Goal: Find contact information: Find contact information

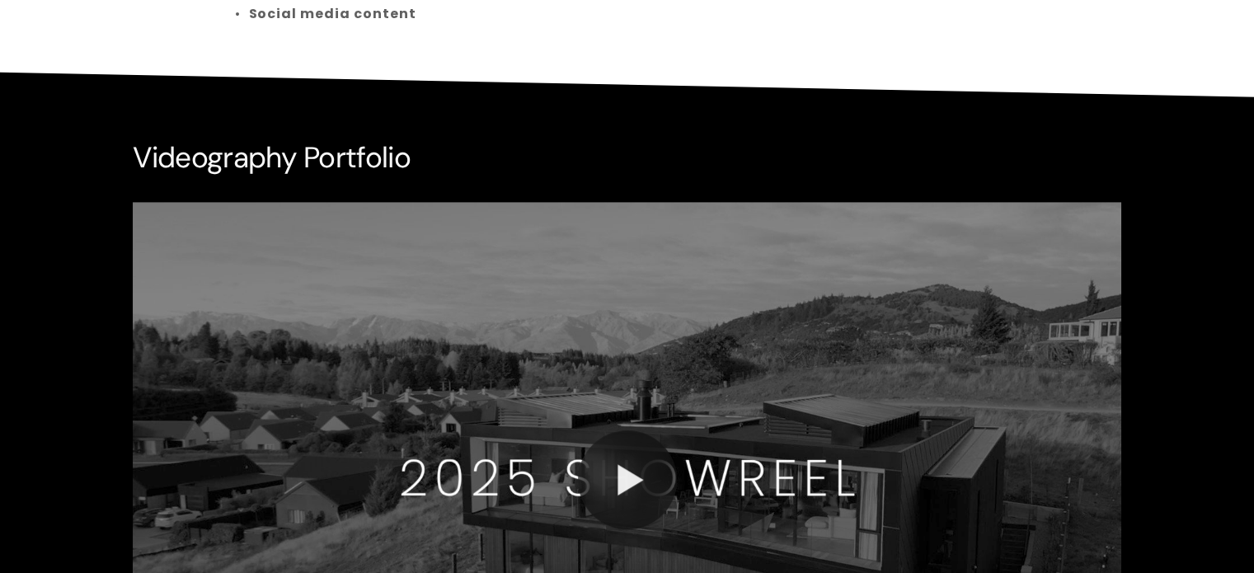
scroll to position [1236, 0]
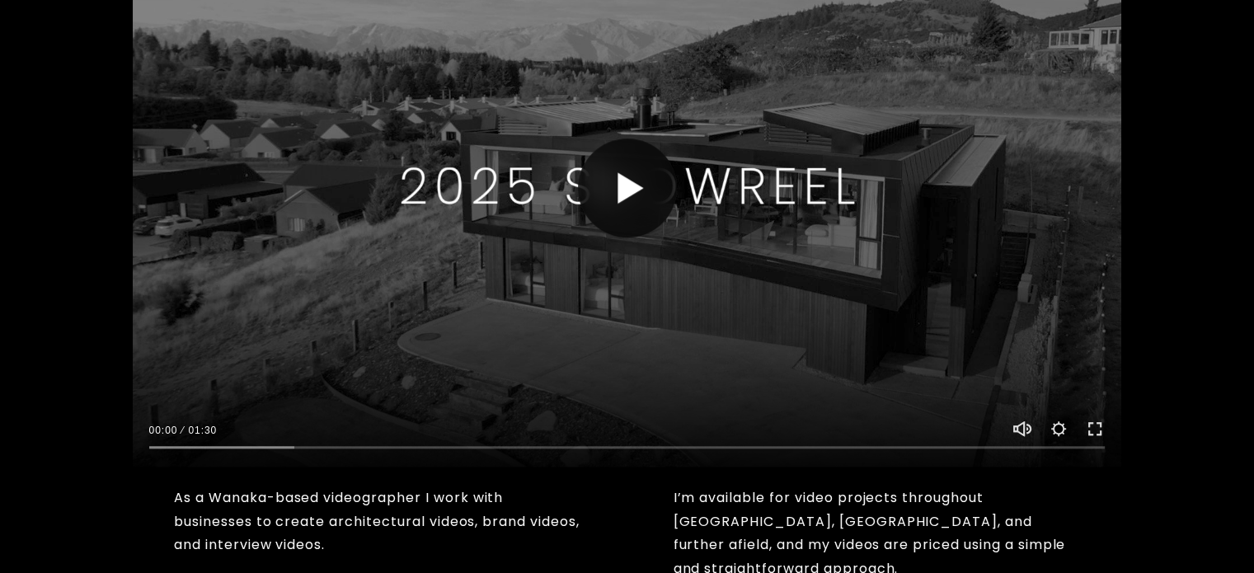
click at [615, 171] on button "Play" at bounding box center [627, 187] width 99 height 99
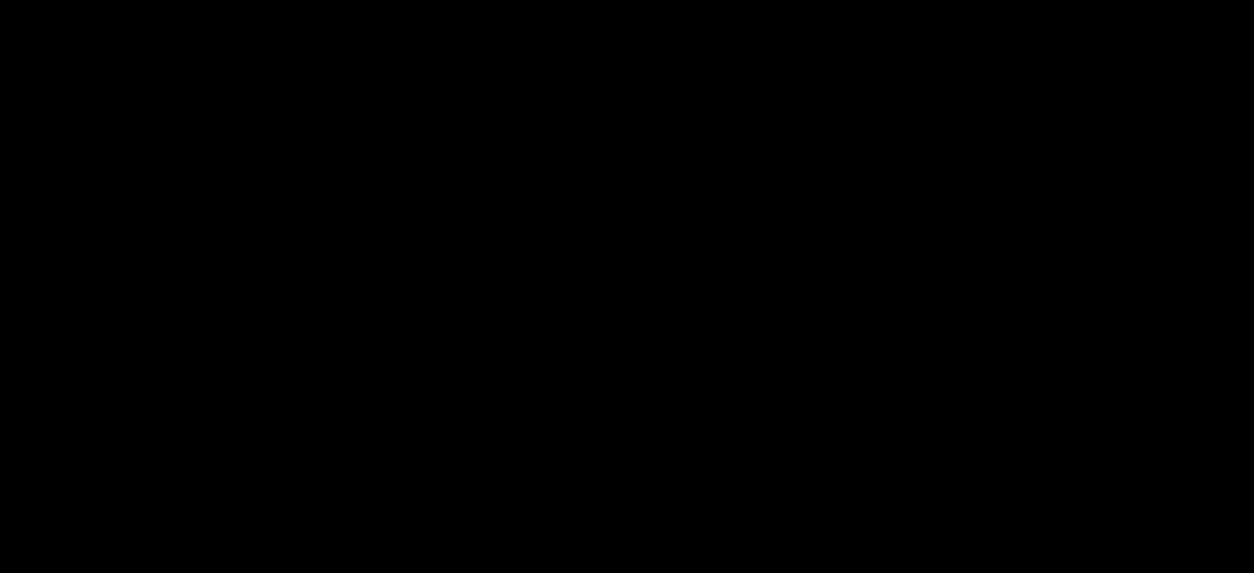
scroll to position [1154, 0]
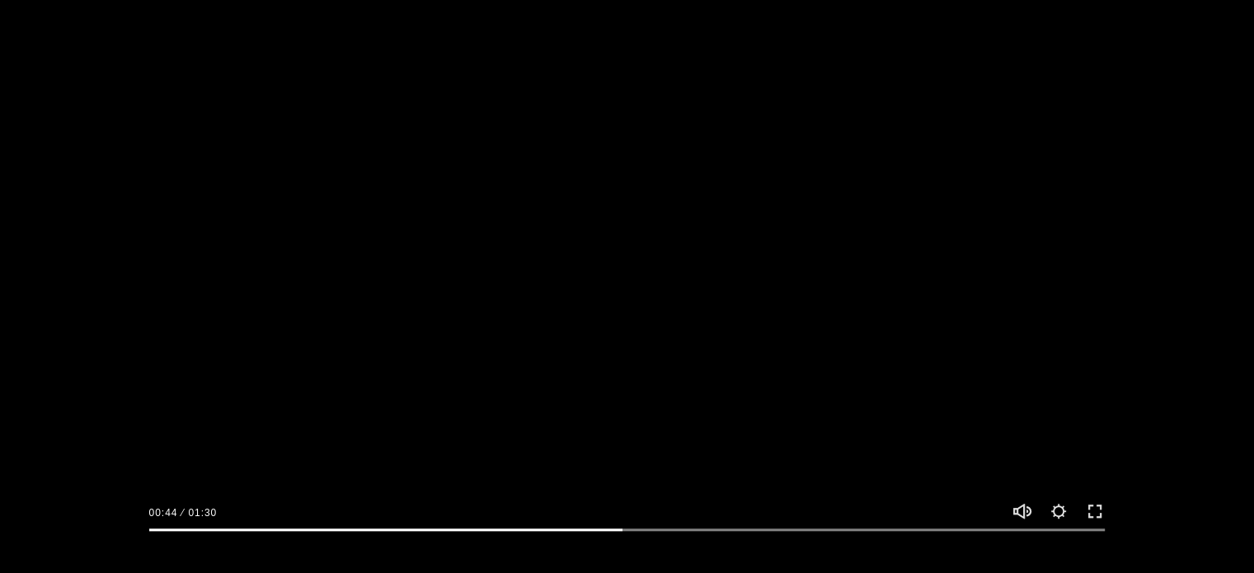
type input "49.86"
click at [883, 341] on div at bounding box center [627, 271] width 989 height 556
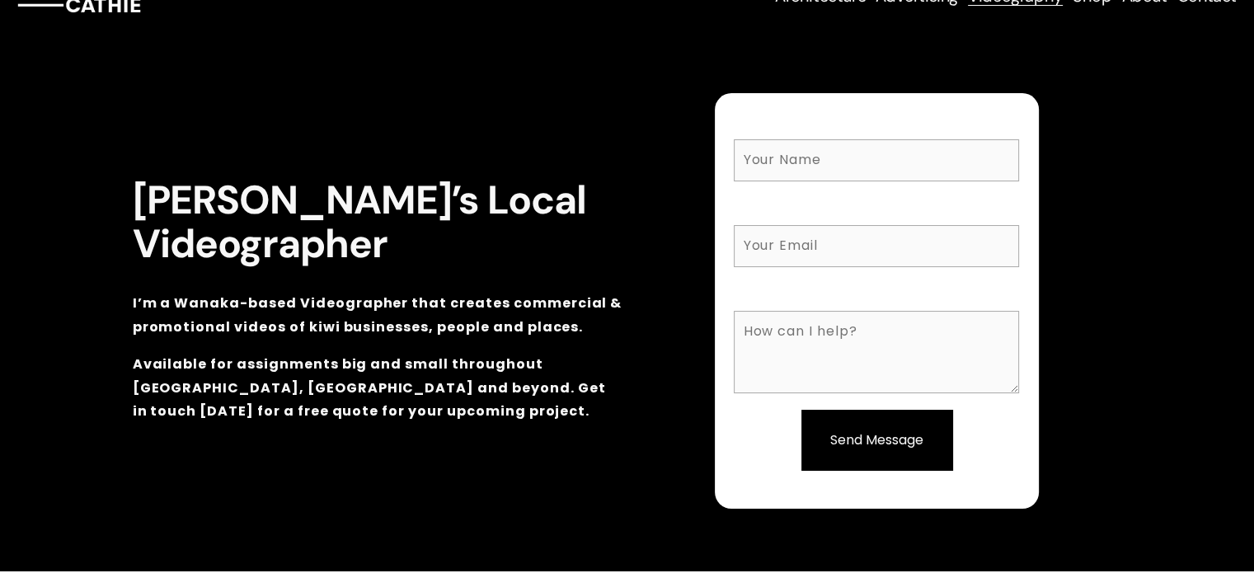
scroll to position [0, 0]
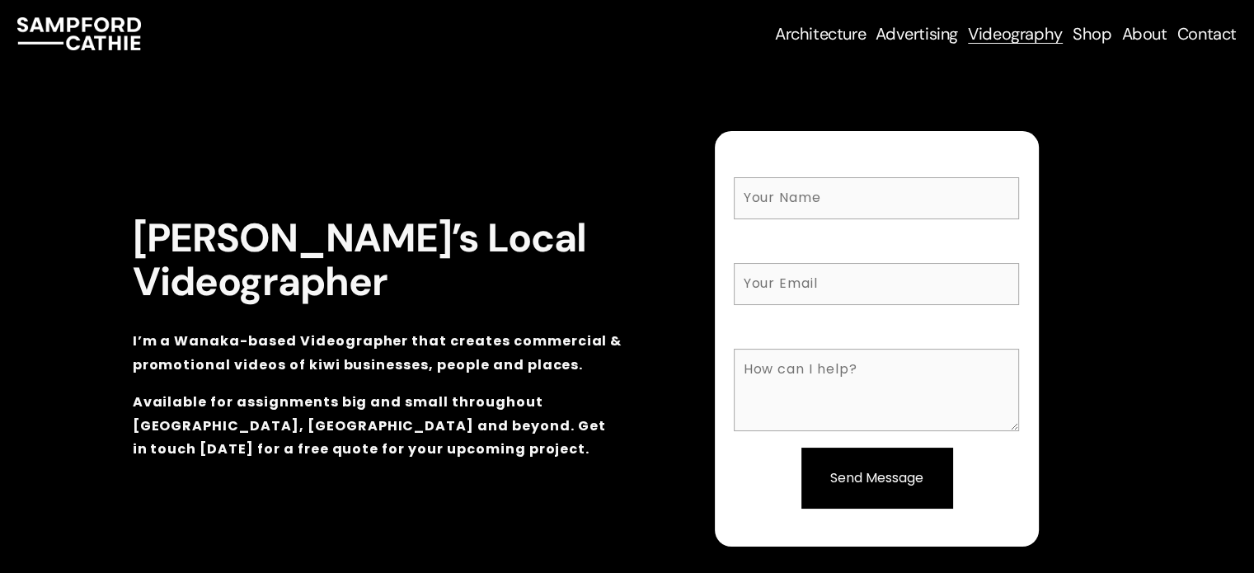
click at [0, 0] on span "Real Estate Photography" at bounding box center [0, 0] width 0 height 0
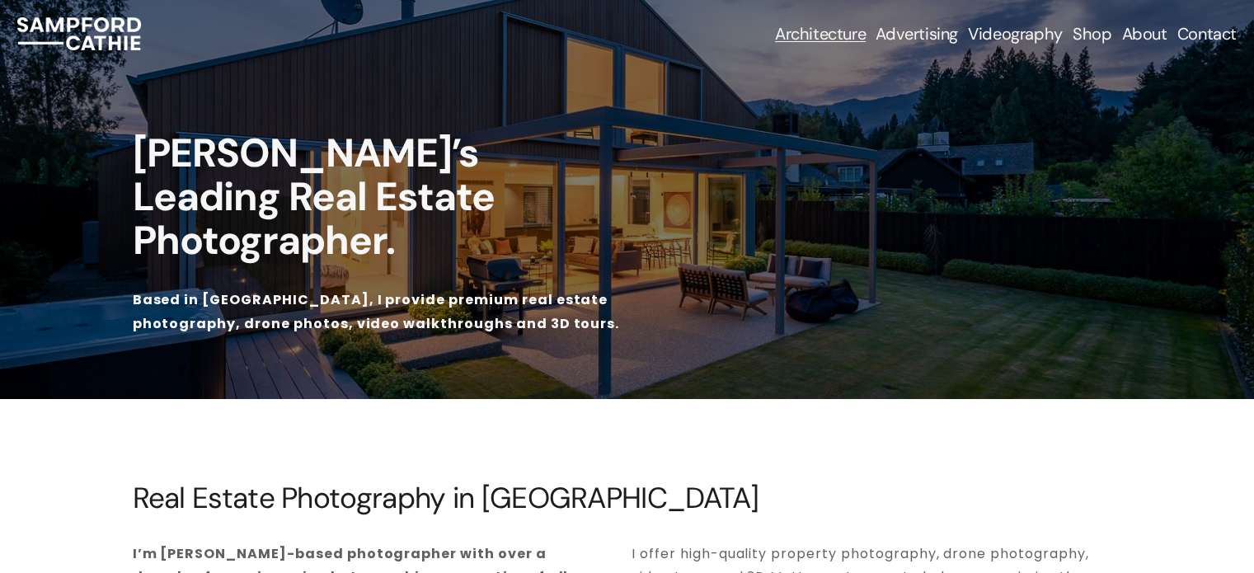
click at [1154, 38] on link "About" at bounding box center [1143, 33] width 45 height 23
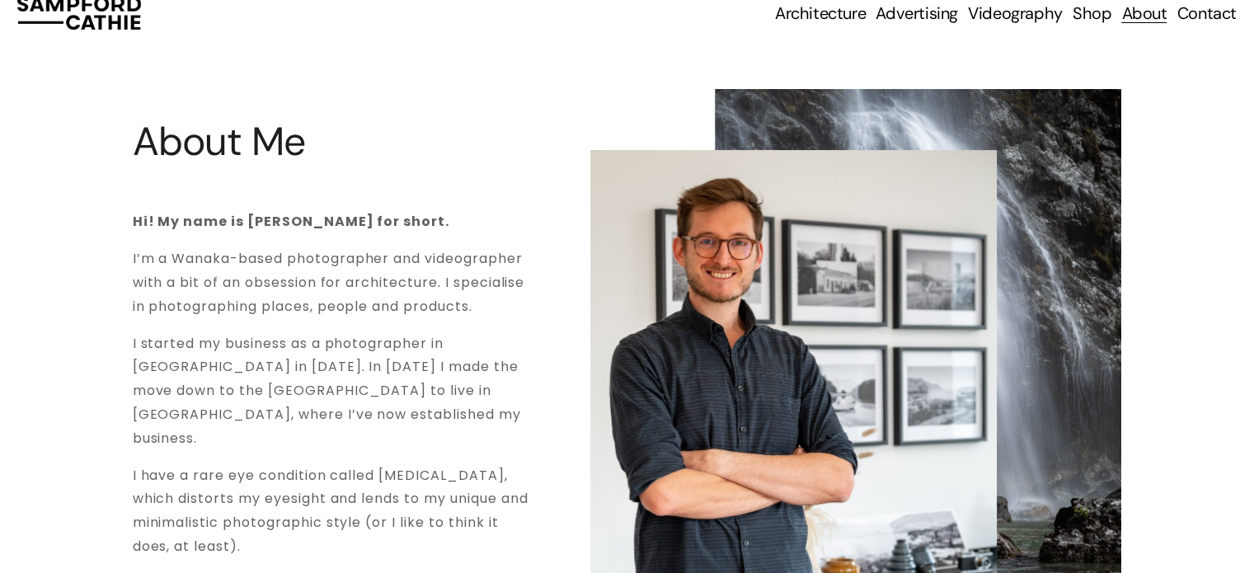
scroll to position [82, 0]
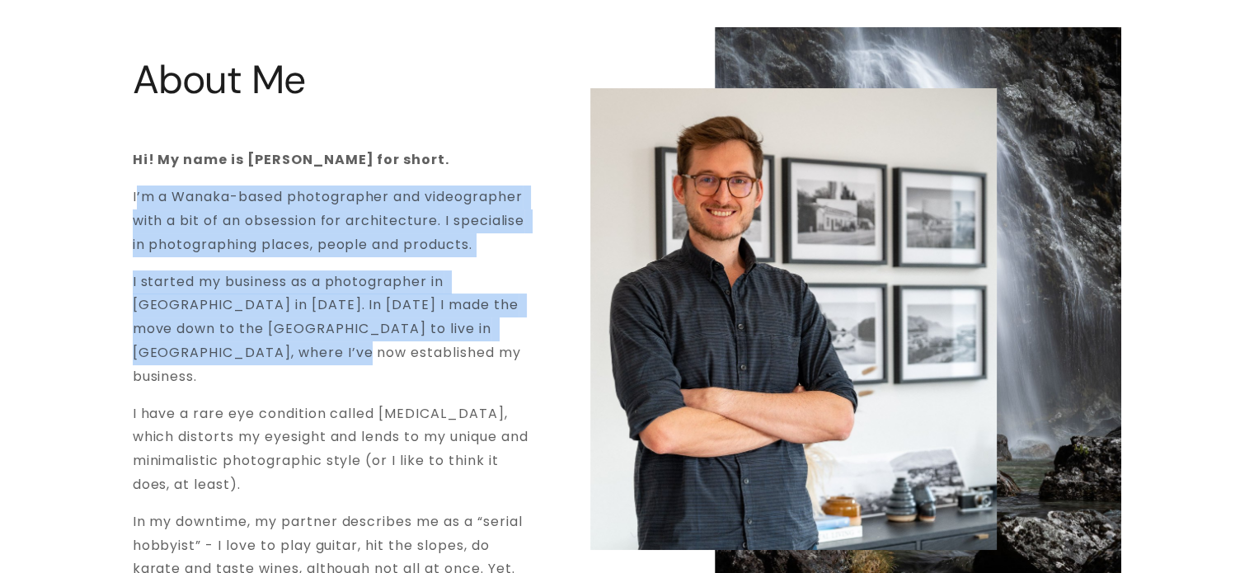
drag, startPoint x: 134, startPoint y: 195, endPoint x: 349, endPoint y: 342, distance: 260.8
click at [349, 342] on div "Hi! My name is [PERSON_NAME] for short. I’m a Wanaka-based photographer and vid…" at bounding box center [336, 364] width 407 height 433
click at [349, 342] on p "I started my business as a photographer in [GEOGRAPHIC_DATA] in [DATE]. In [DAT…" at bounding box center [336, 329] width 407 height 119
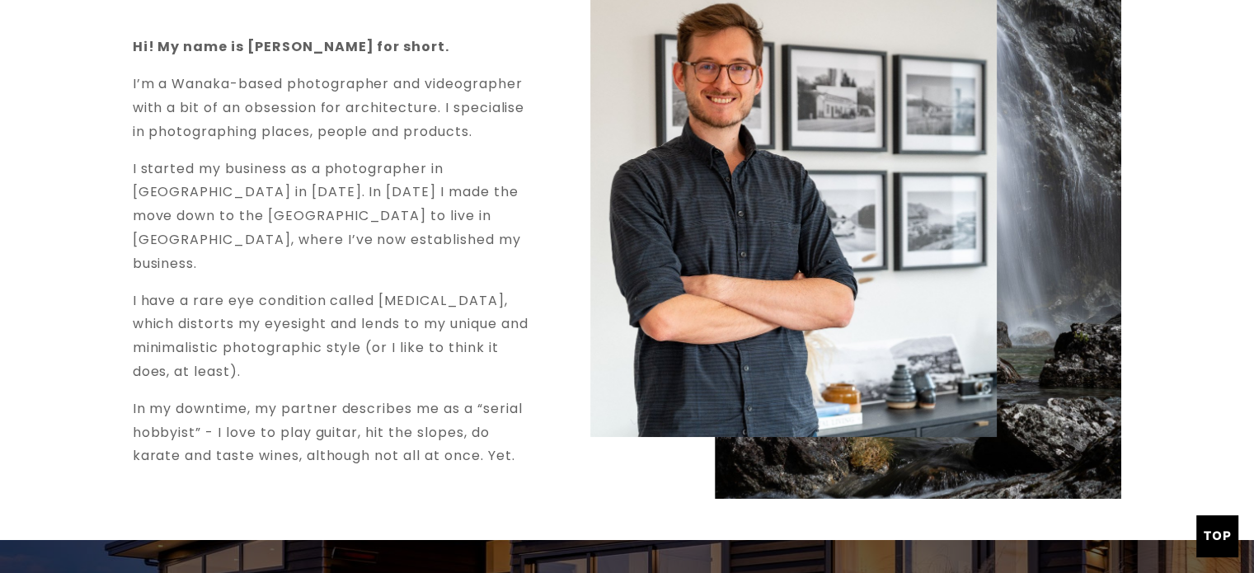
scroll to position [247, 0]
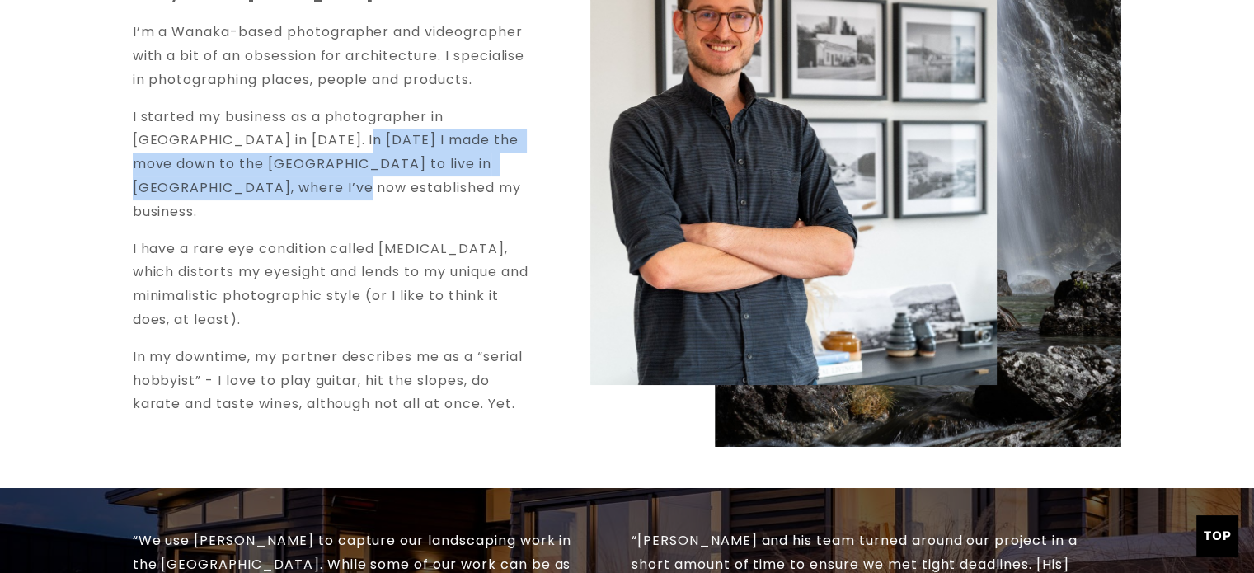
drag, startPoint x: 340, startPoint y: 149, endPoint x: 376, endPoint y: 184, distance: 50.1
click at [376, 184] on p "I started my business as a photographer in [GEOGRAPHIC_DATA] in [DATE]. In [DAT…" at bounding box center [336, 164] width 407 height 119
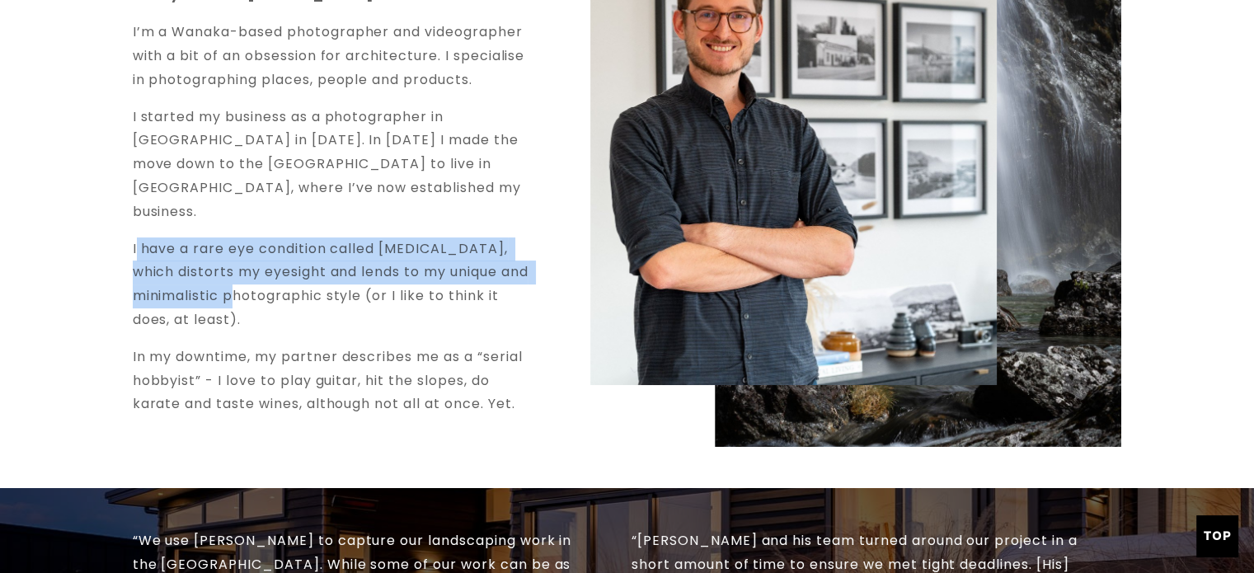
drag, startPoint x: 138, startPoint y: 223, endPoint x: 262, endPoint y: 266, distance: 130.8
click at [262, 266] on p "I have a rare eye condition called [MEDICAL_DATA], which distorts my eyesight a…" at bounding box center [336, 284] width 407 height 95
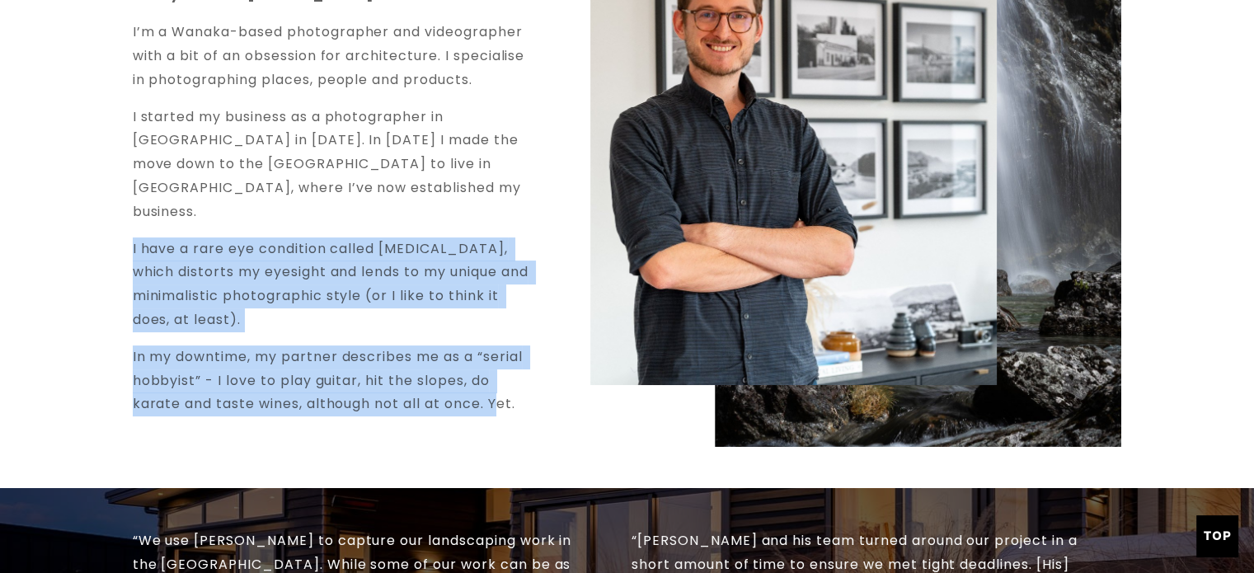
drag, startPoint x: 129, startPoint y: 222, endPoint x: 498, endPoint y: 372, distance: 397.8
click at [499, 372] on div "About Me Hi! My name is [PERSON_NAME] for short. I’m a Wanaka-based photographe…" at bounding box center [627, 154] width 1254 height 584
click at [551, 362] on div "About Me Hi! My name is [PERSON_NAME] for short. I’m a Wanaka-based photographe…" at bounding box center [627, 154] width 1254 height 584
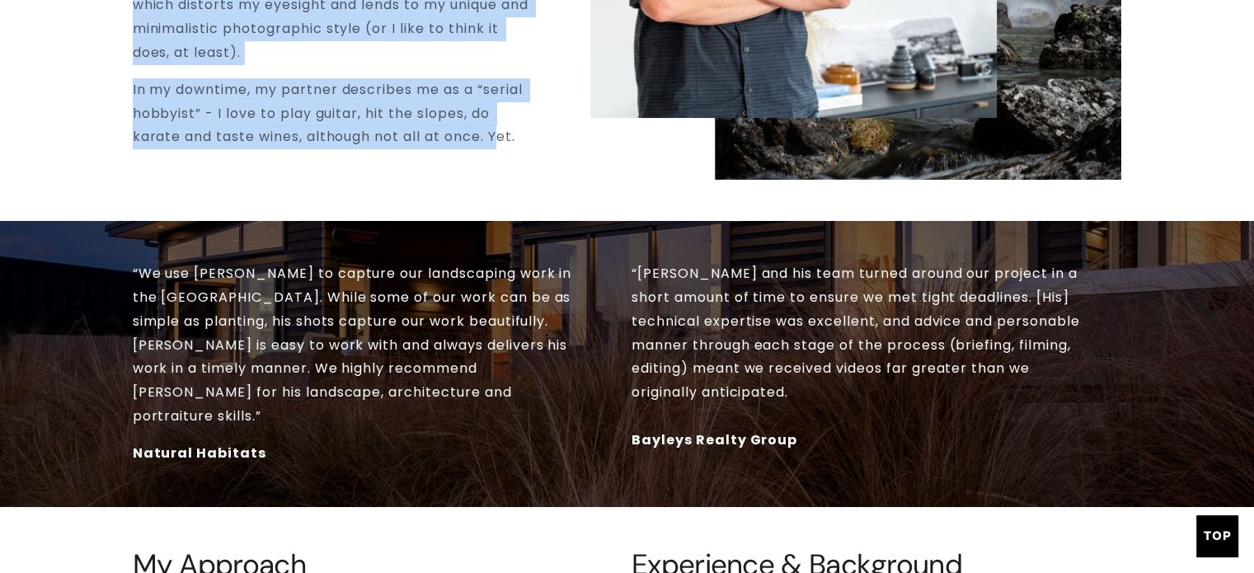
scroll to position [577, 0]
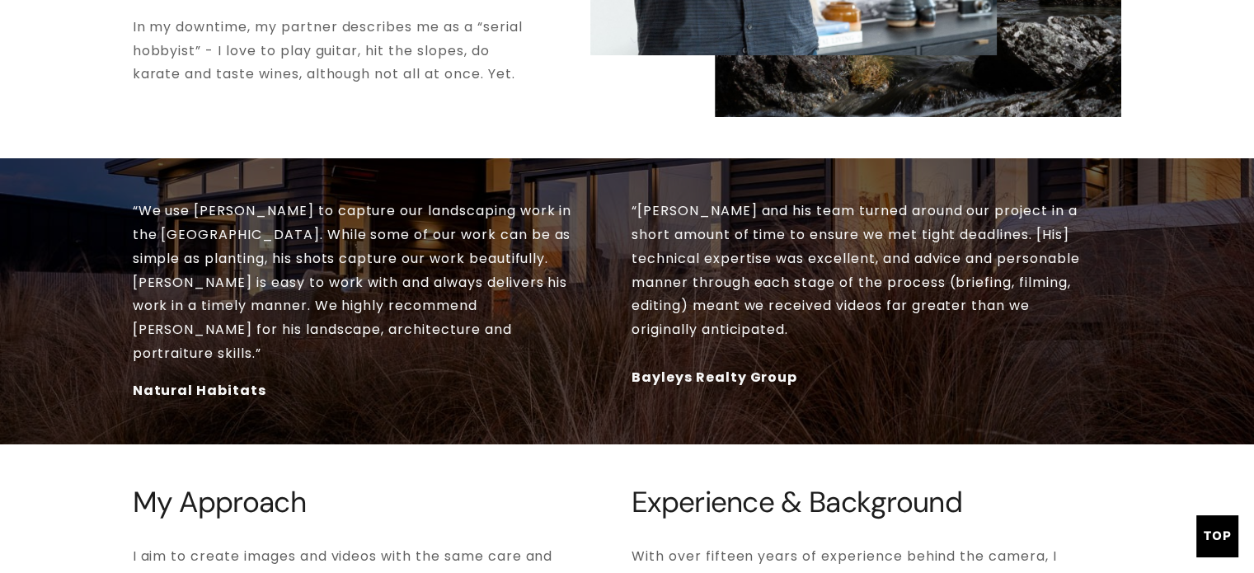
click at [518, 59] on p "In my downtime, my partner describes me as a “serial hobbyist” - I love to play…" at bounding box center [336, 51] width 407 height 71
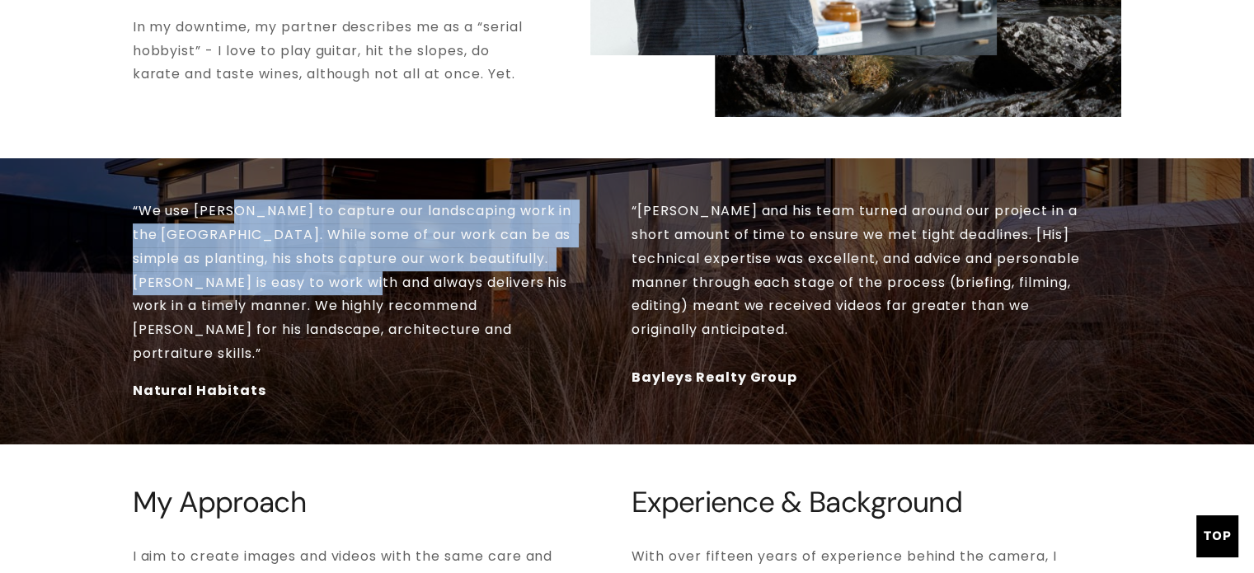
drag, startPoint x: 239, startPoint y: 191, endPoint x: 397, endPoint y: 284, distance: 183.6
click at [394, 280] on p "“We use [PERSON_NAME] to capture our landscaping work in the [GEOGRAPHIC_DATA].…" at bounding box center [357, 282] width 448 height 166
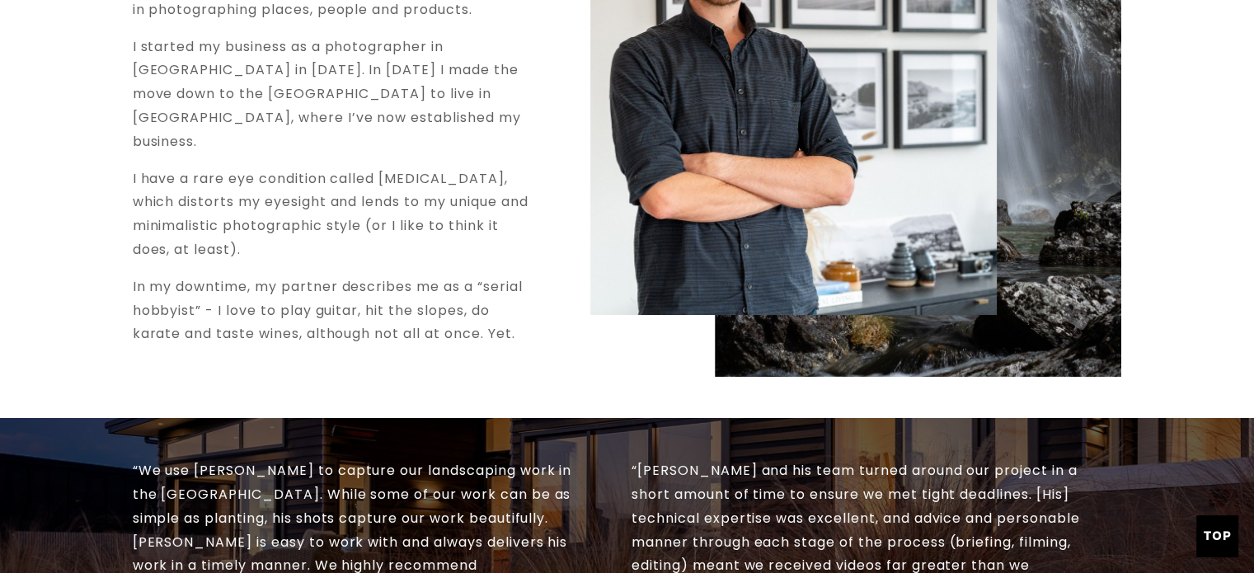
scroll to position [165, 0]
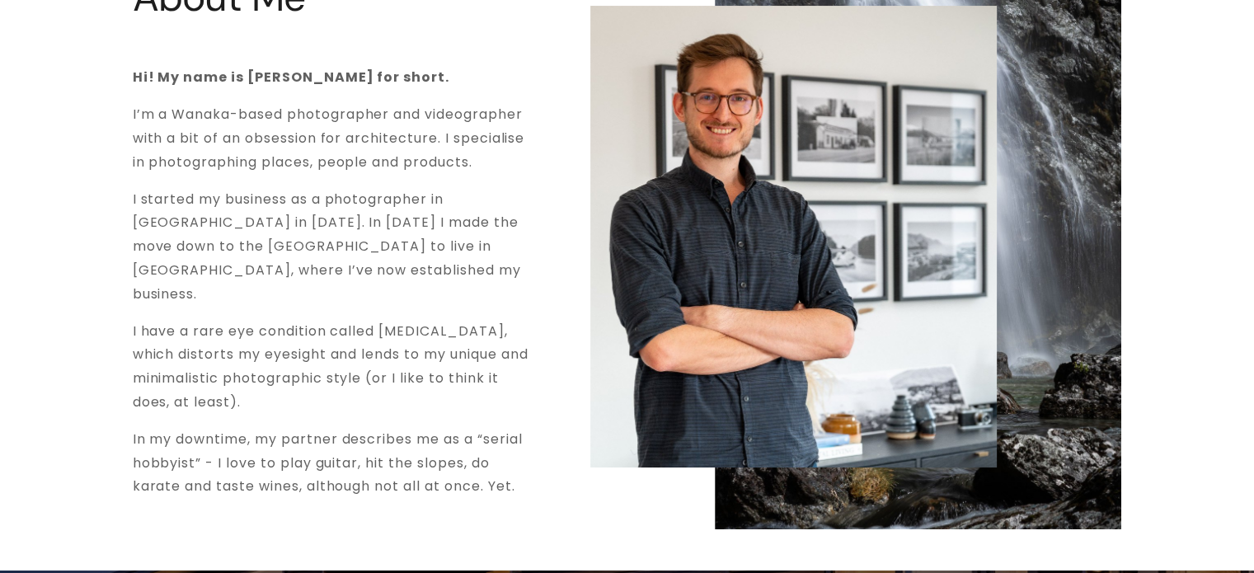
click at [419, 320] on p "I have a rare eye condition called [MEDICAL_DATA], which distorts my eyesight a…" at bounding box center [336, 367] width 407 height 95
copy p "[MEDICAL_DATA]"
click at [534, 320] on p "I have a rare eye condition called [MEDICAL_DATA], which distorts my eyesight a…" at bounding box center [336, 367] width 407 height 95
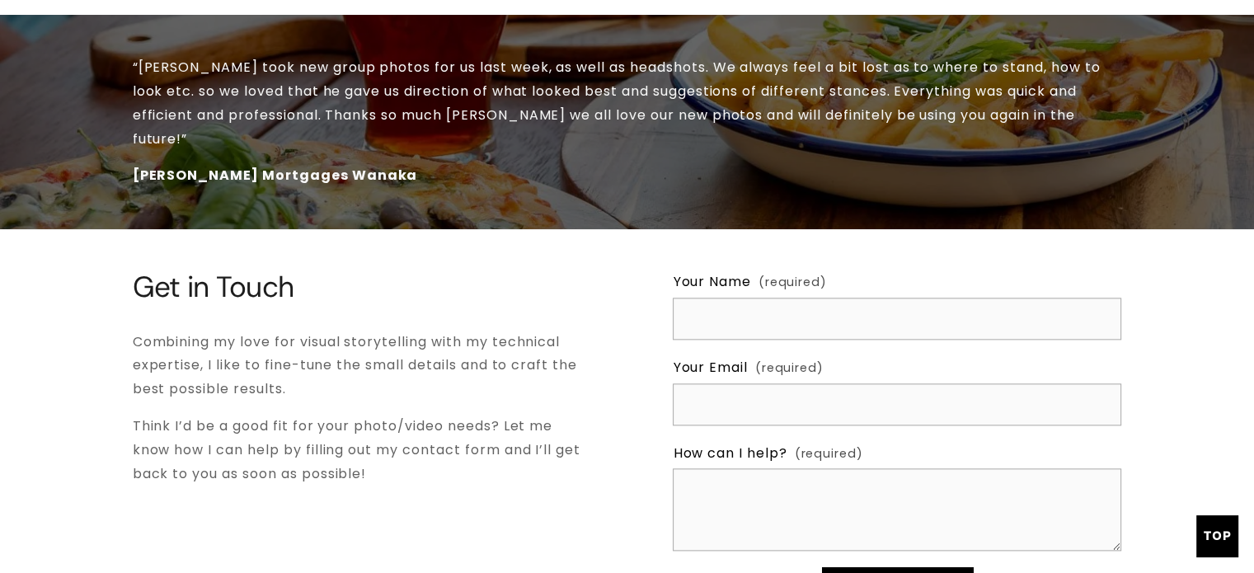
scroll to position [0, 0]
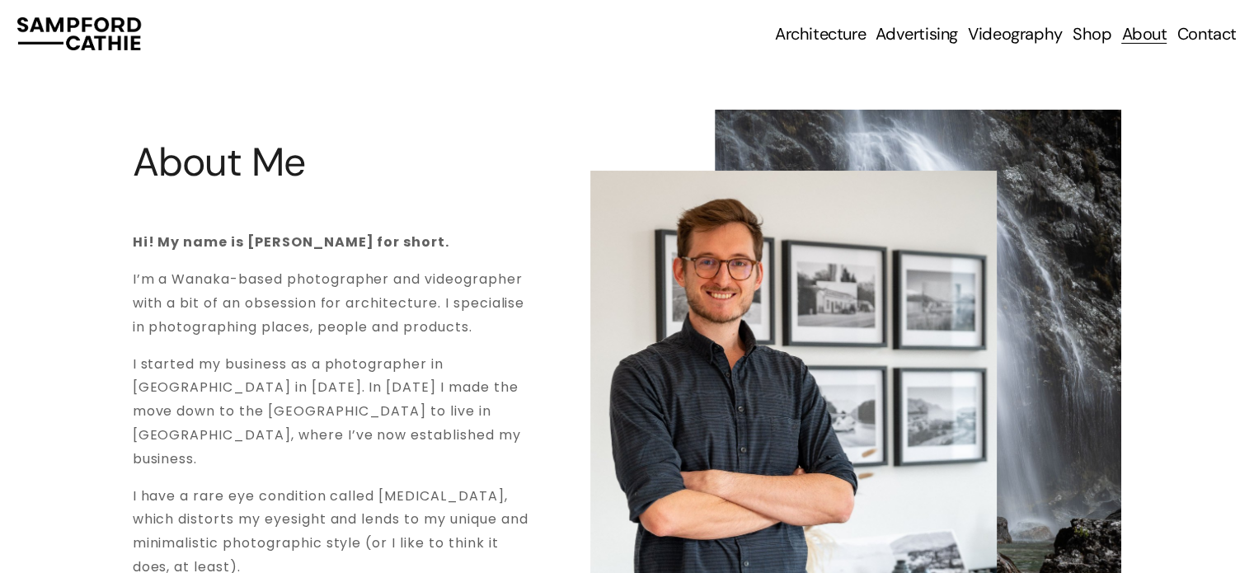
drag, startPoint x: 452, startPoint y: 482, endPoint x: 557, endPoint y: 47, distance: 447.8
click at [1207, 31] on link "Contact" at bounding box center [1206, 33] width 59 height 23
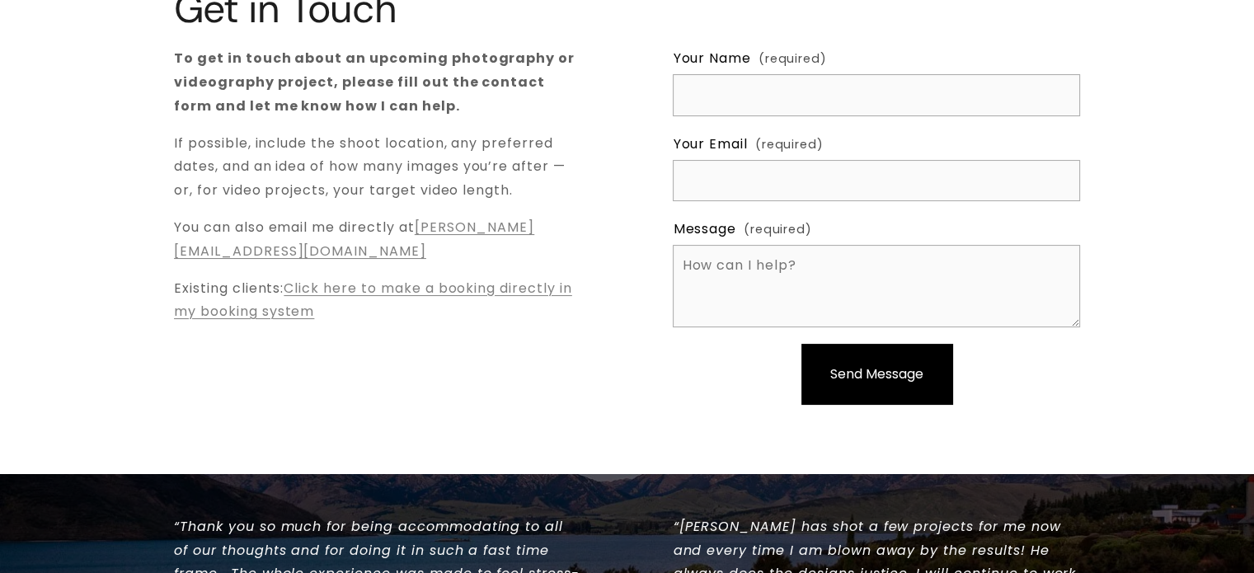
scroll to position [247, 0]
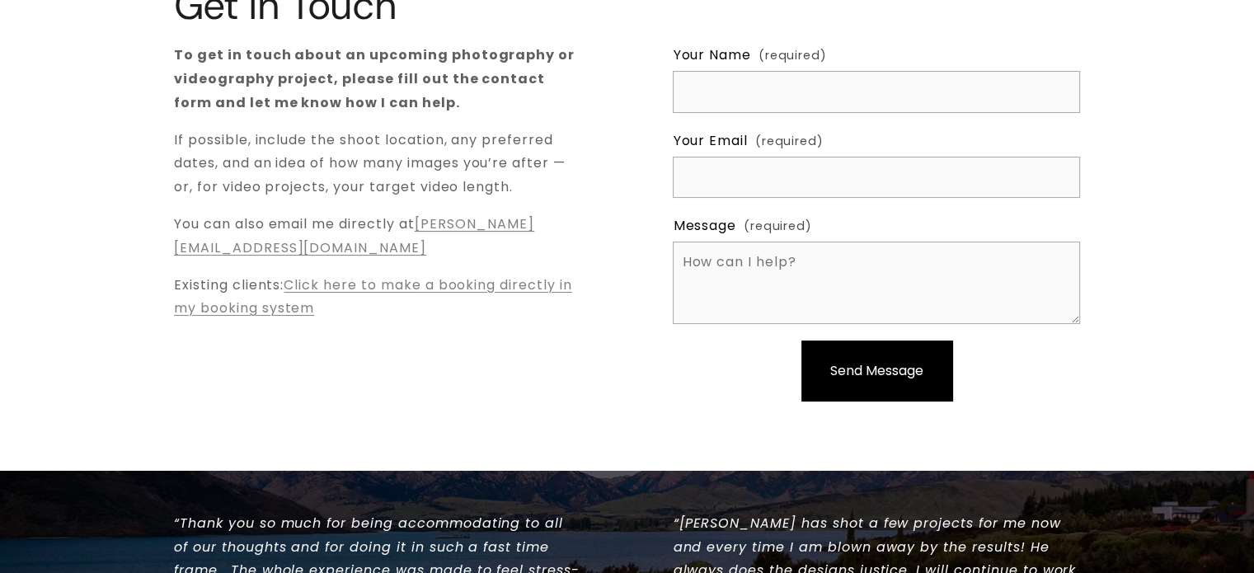
click at [298, 250] on link "sam@sampfordcathie.com" at bounding box center [354, 235] width 360 height 43
